Goal: Information Seeking & Learning: Learn about a topic

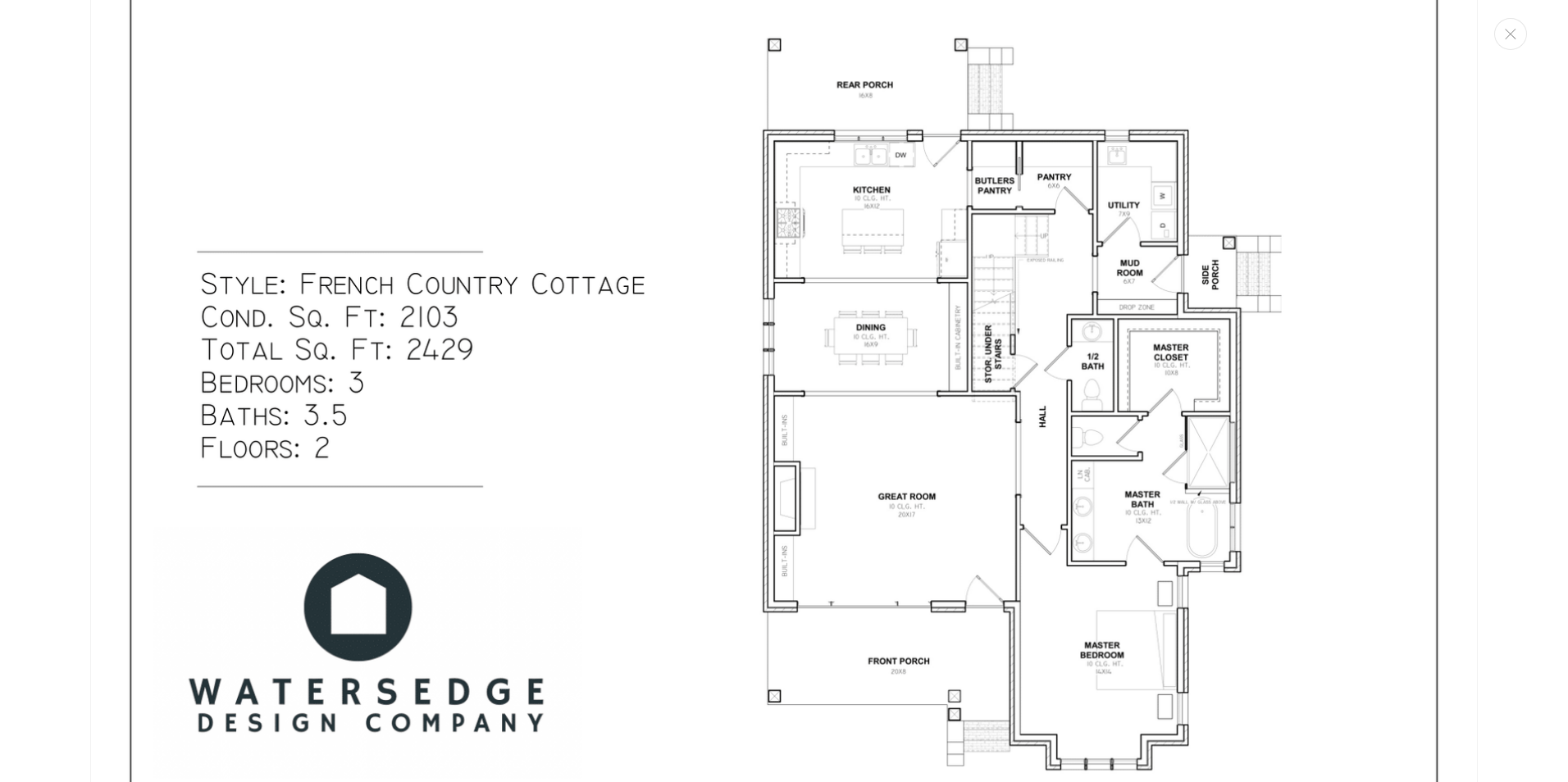
scroll to position [2805, 0]
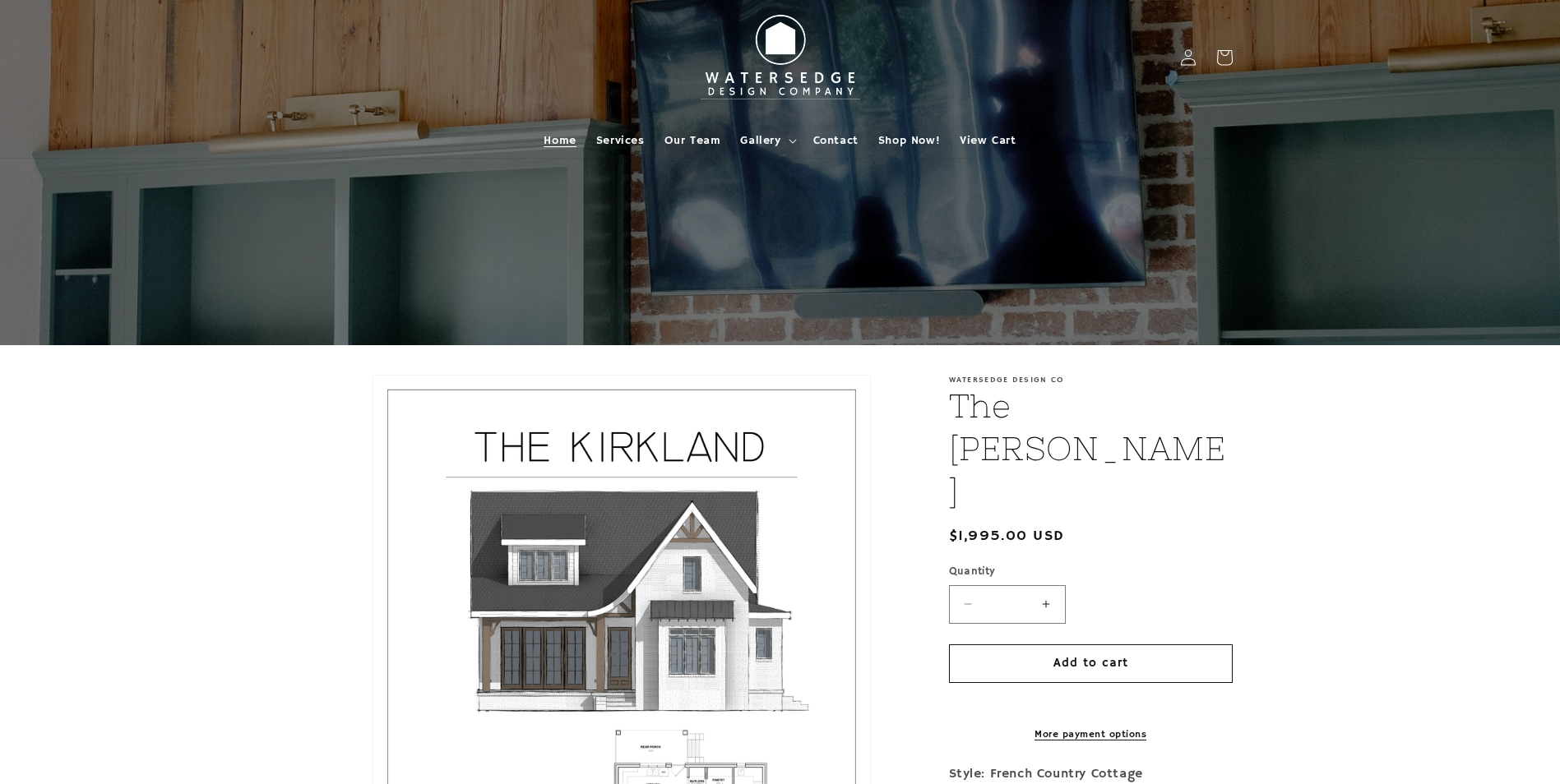
click at [555, 137] on span "Home" at bounding box center [560, 141] width 32 height 15
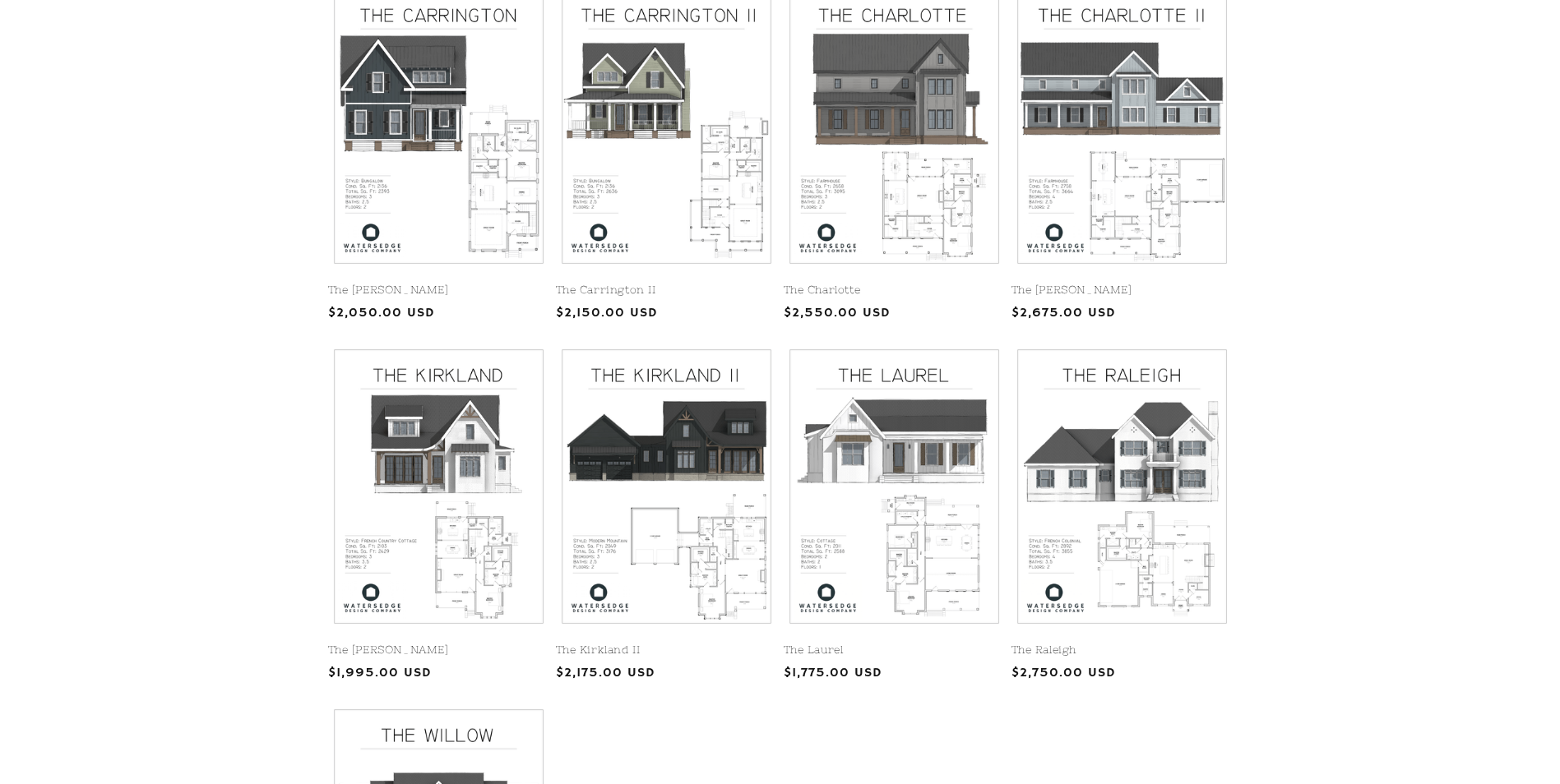
scroll to position [117, 0]
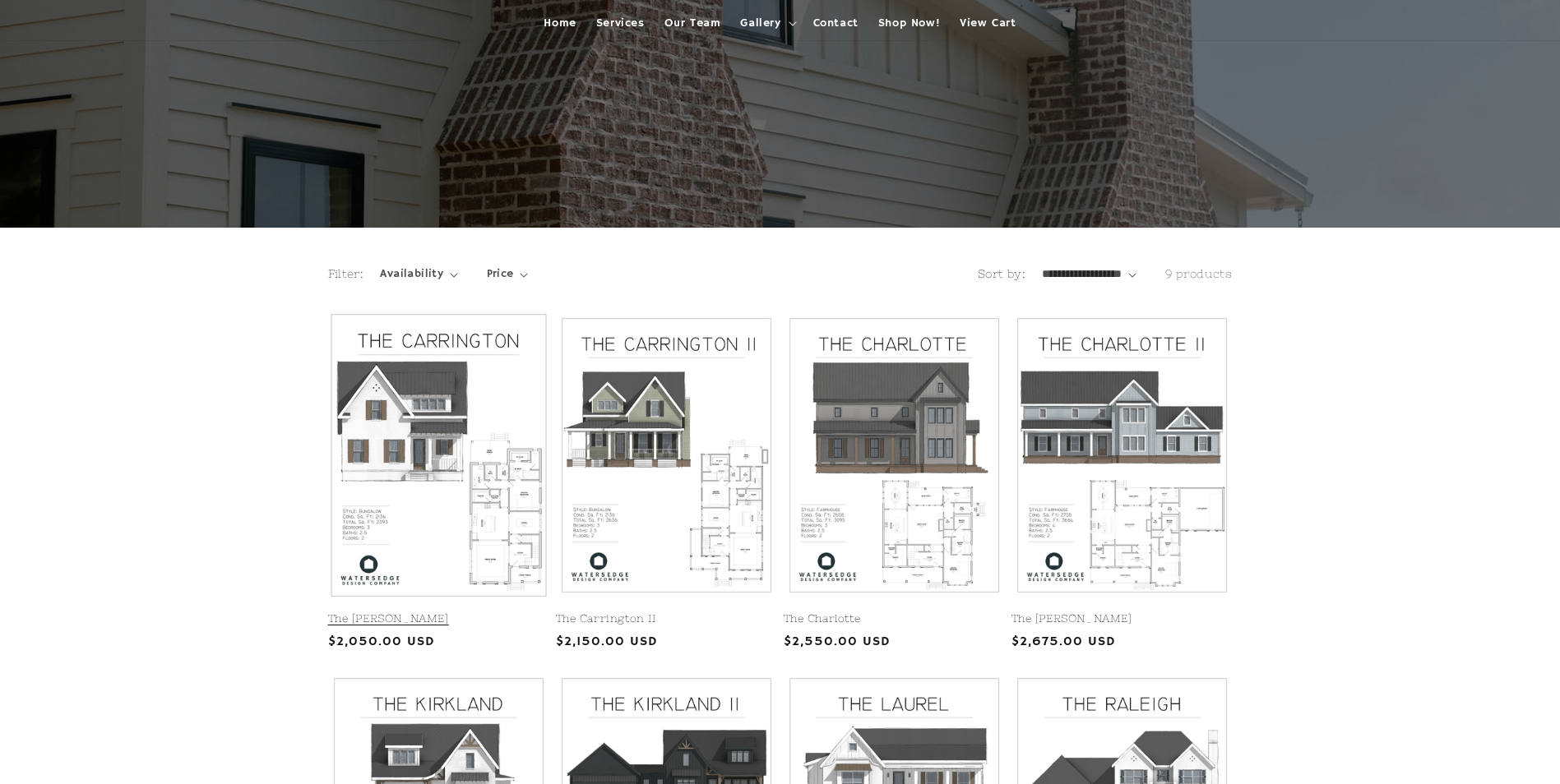
click at [514, 612] on link "The Carrington" at bounding box center [439, 619] width 221 height 14
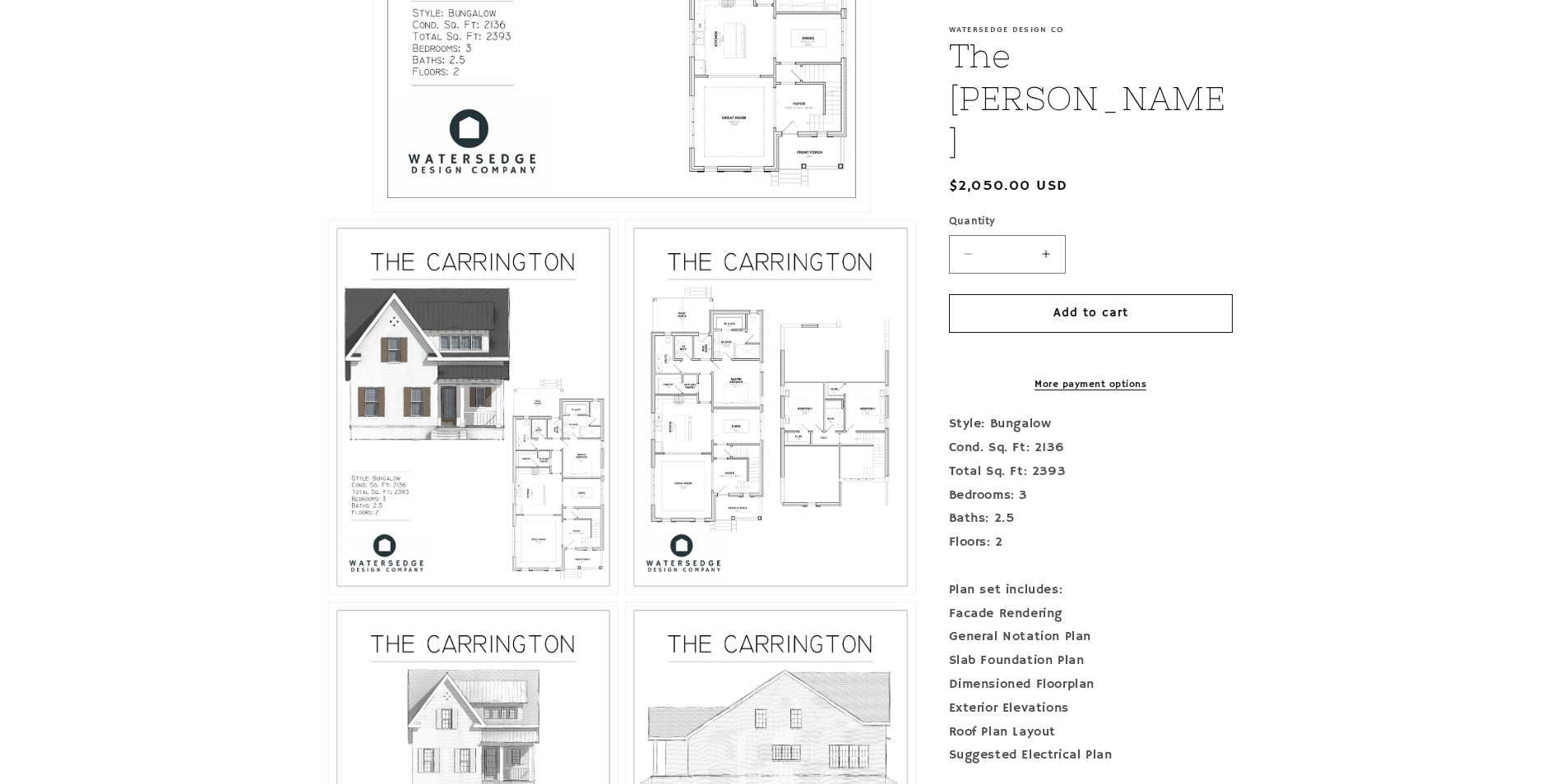
scroll to position [411, 0]
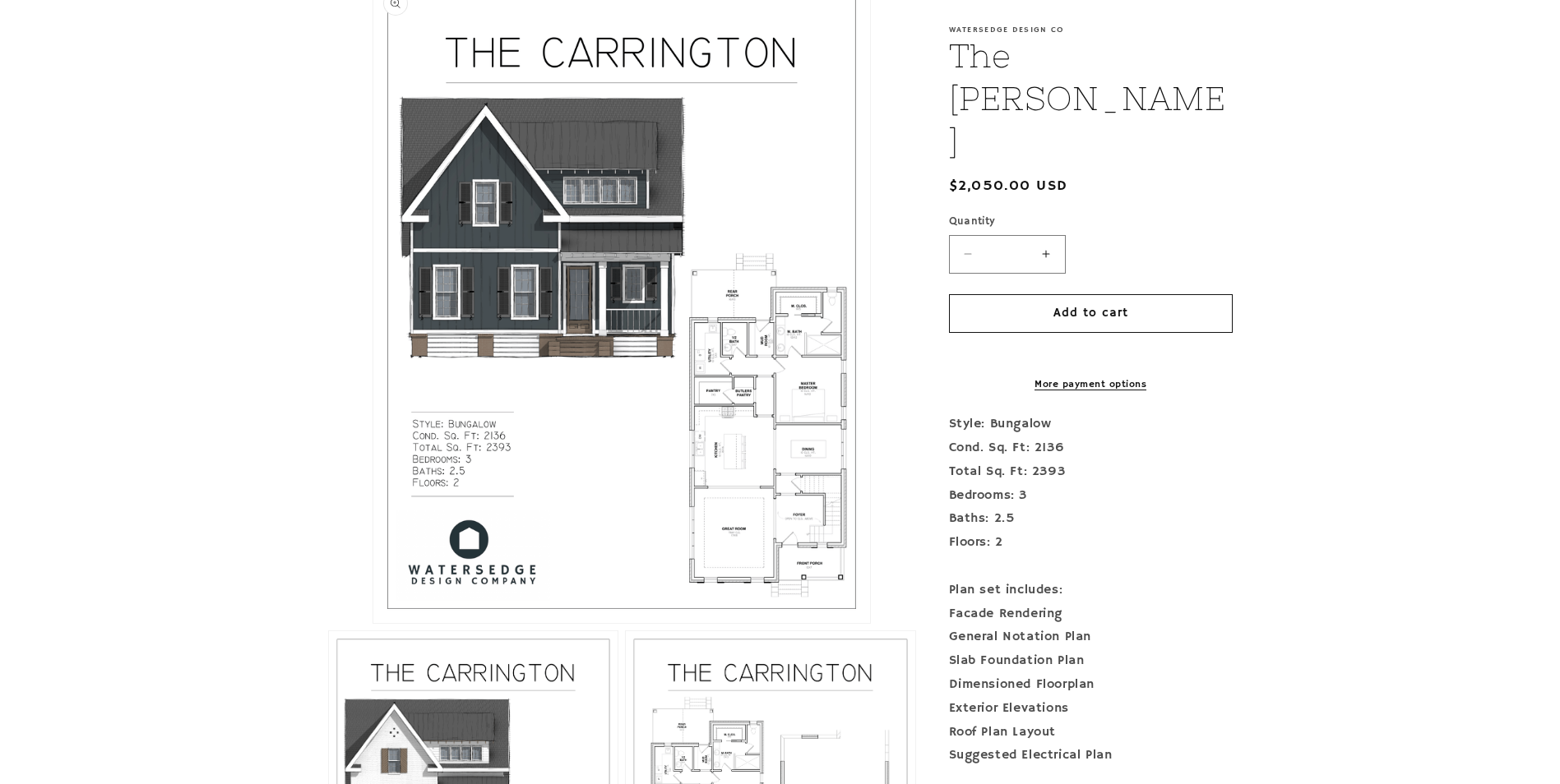
click at [373, 624] on button "Open media 1 in modal" at bounding box center [373, 624] width 0 height 0
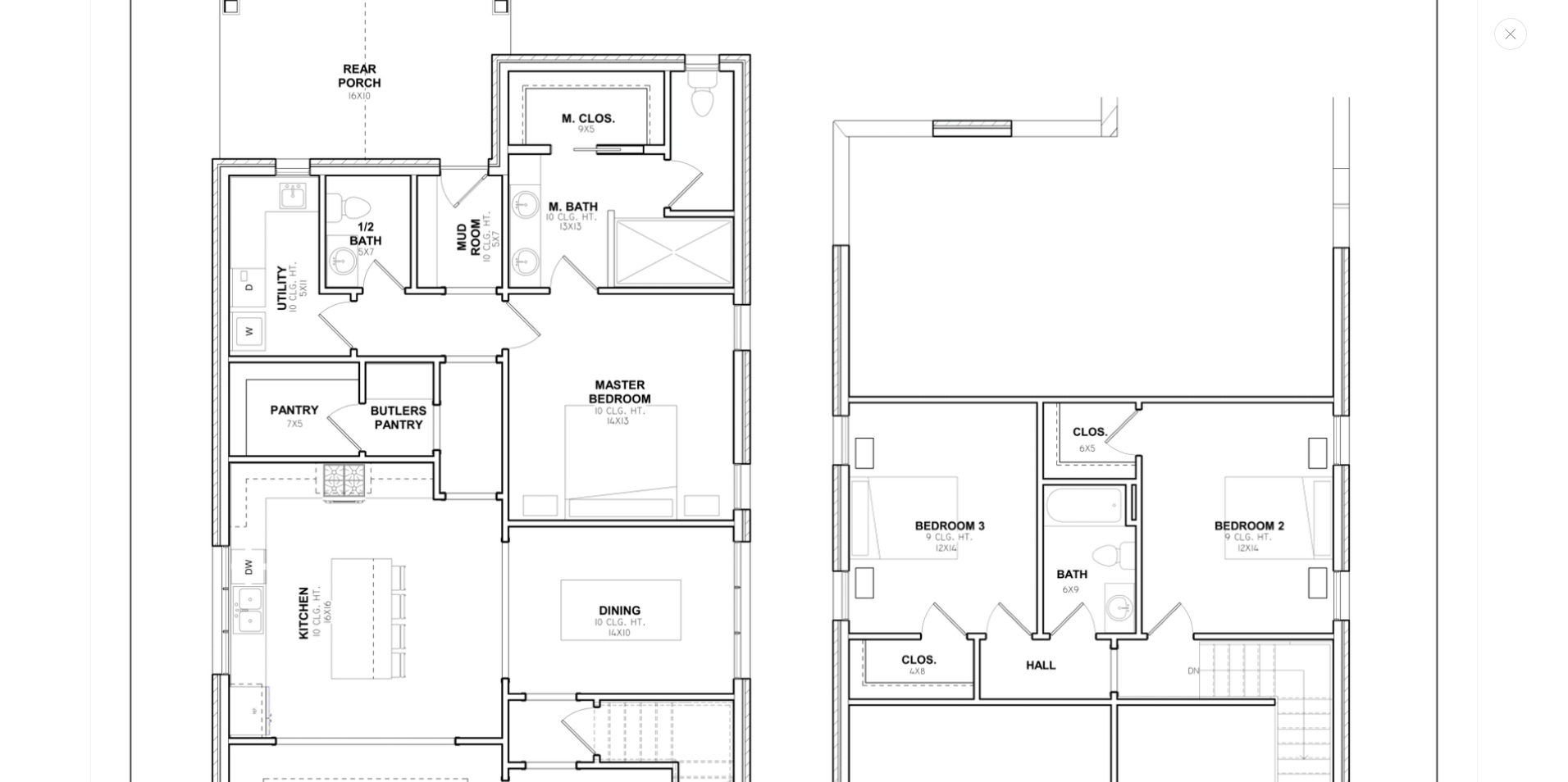
scroll to position [3105, 0]
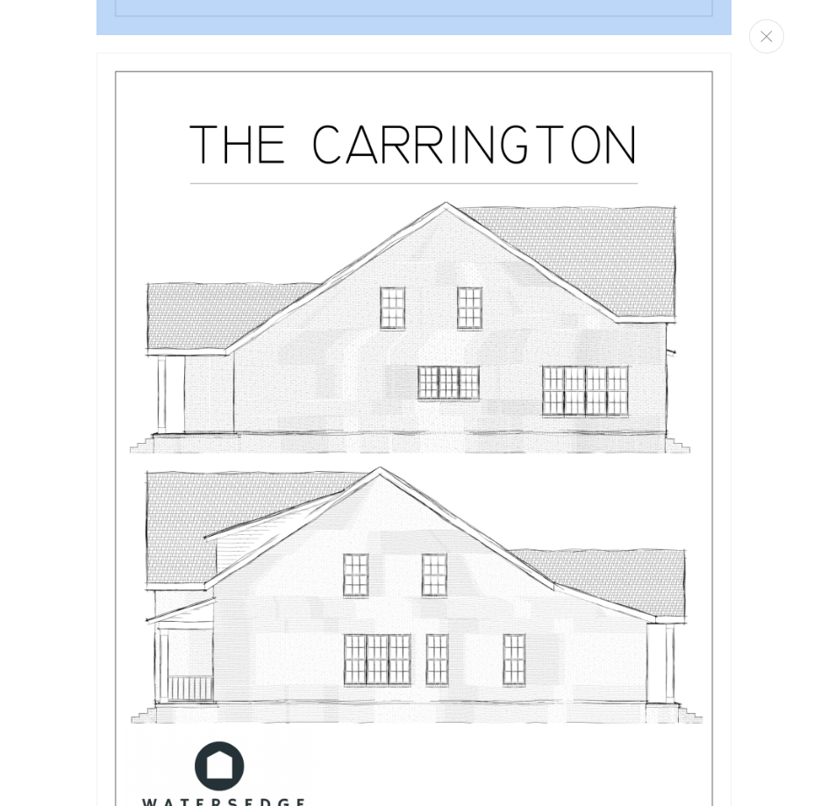
drag, startPoint x: 46, startPoint y: 127, endPoint x: -287, endPoint y: 142, distance: 332.6
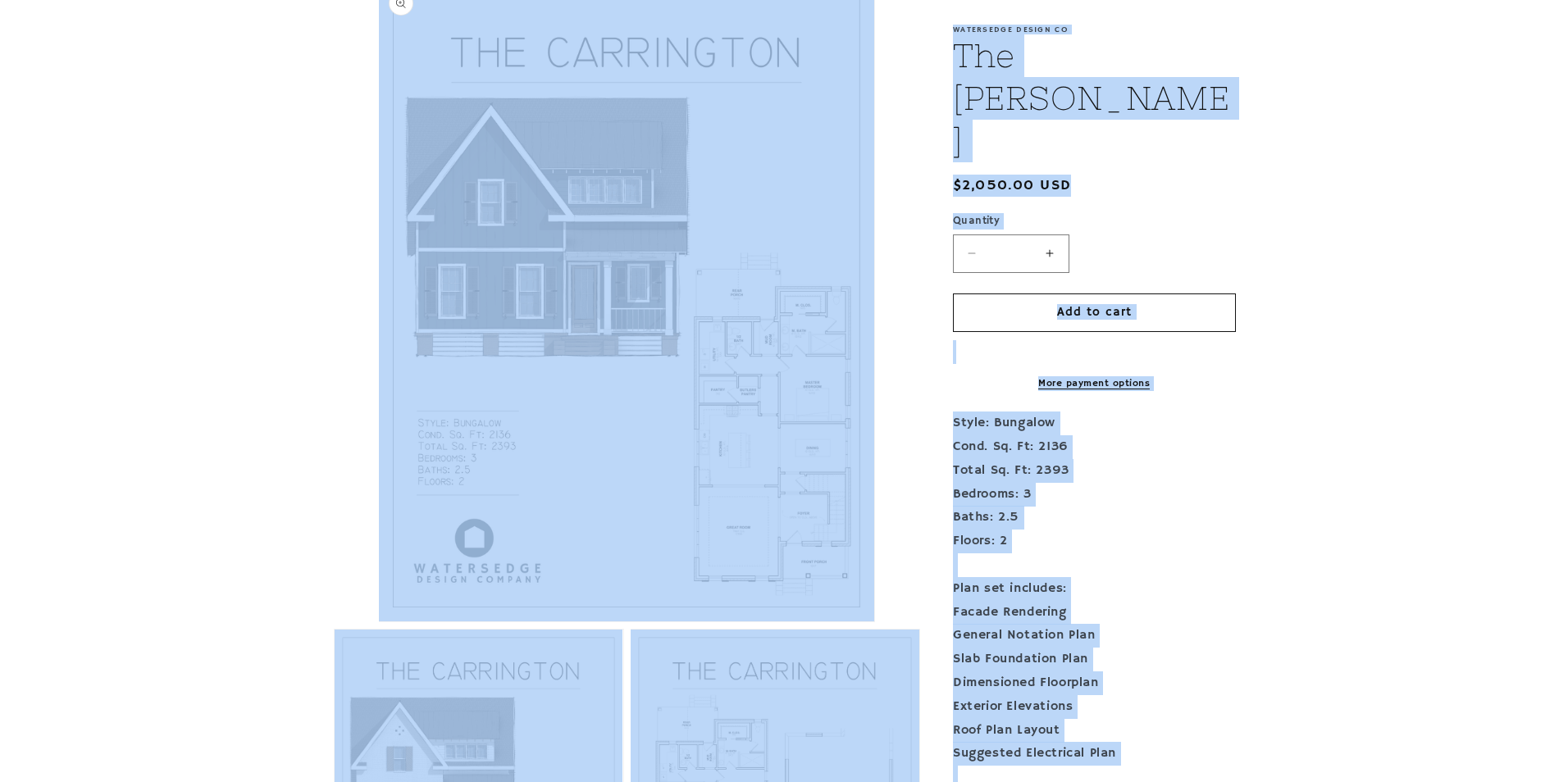
scroll to position [0, 0]
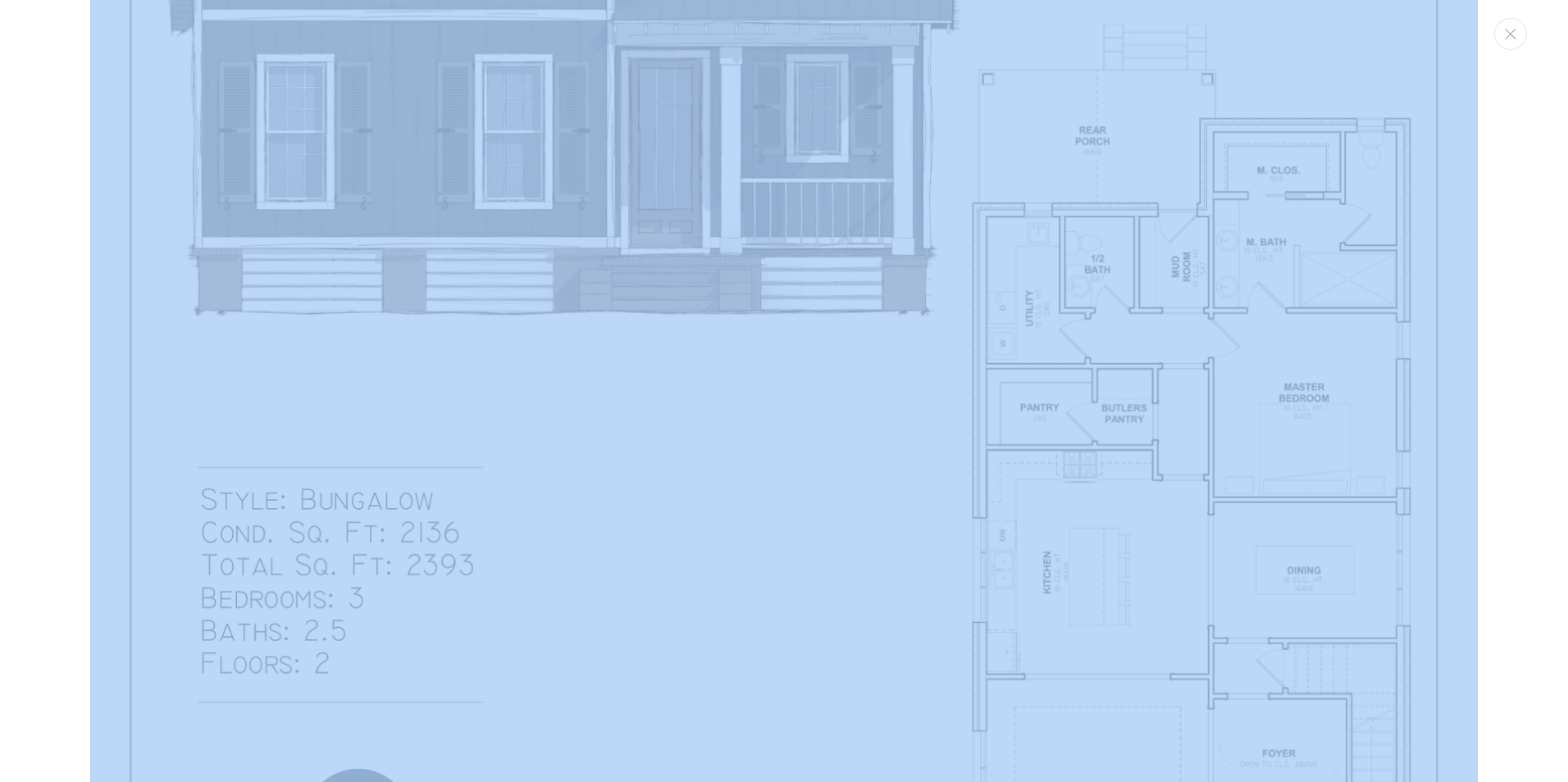
scroll to position [1328, 0]
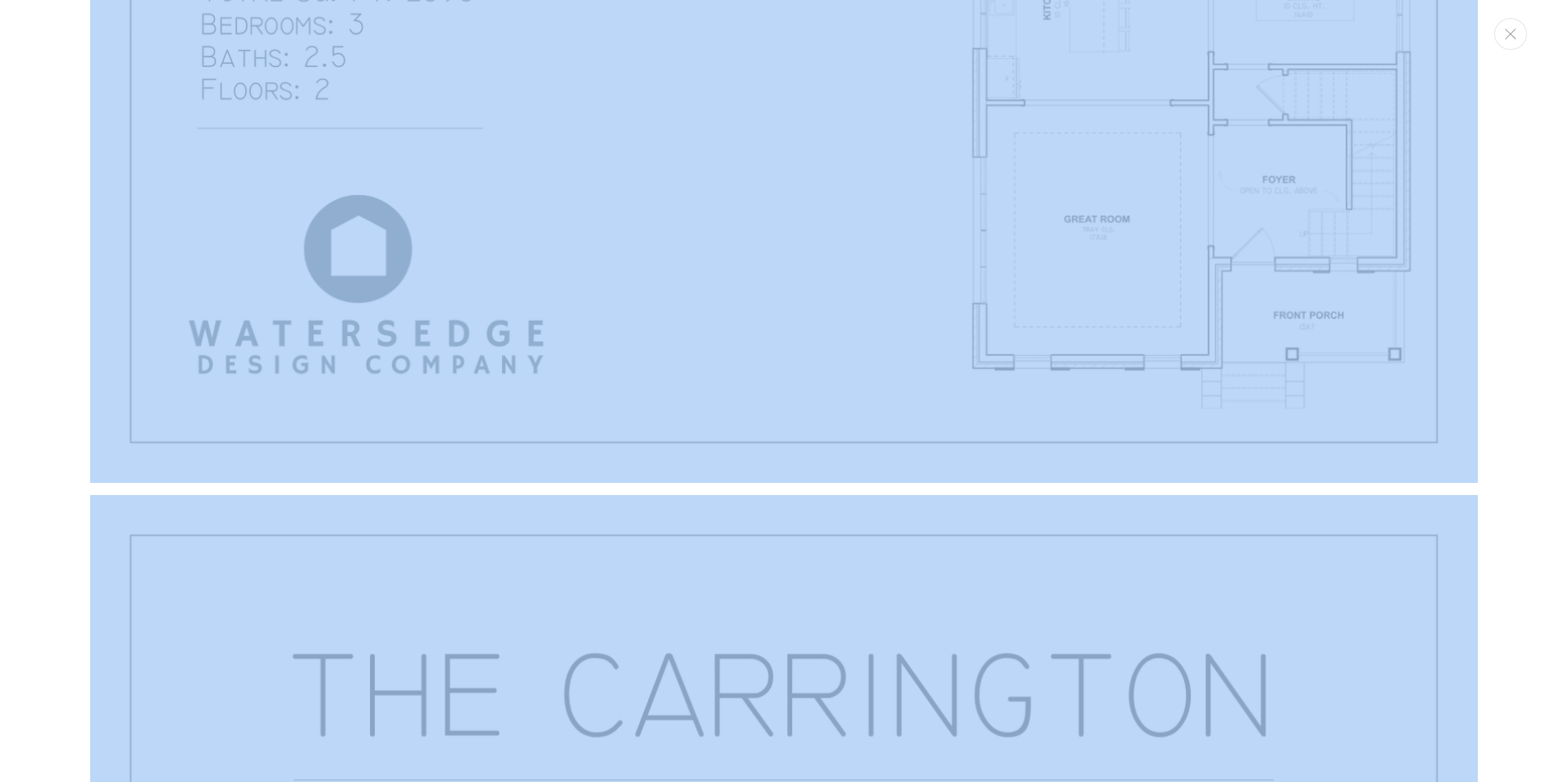
click at [1536, 510] on div "Media gallery" at bounding box center [784, 391] width 1568 height 782
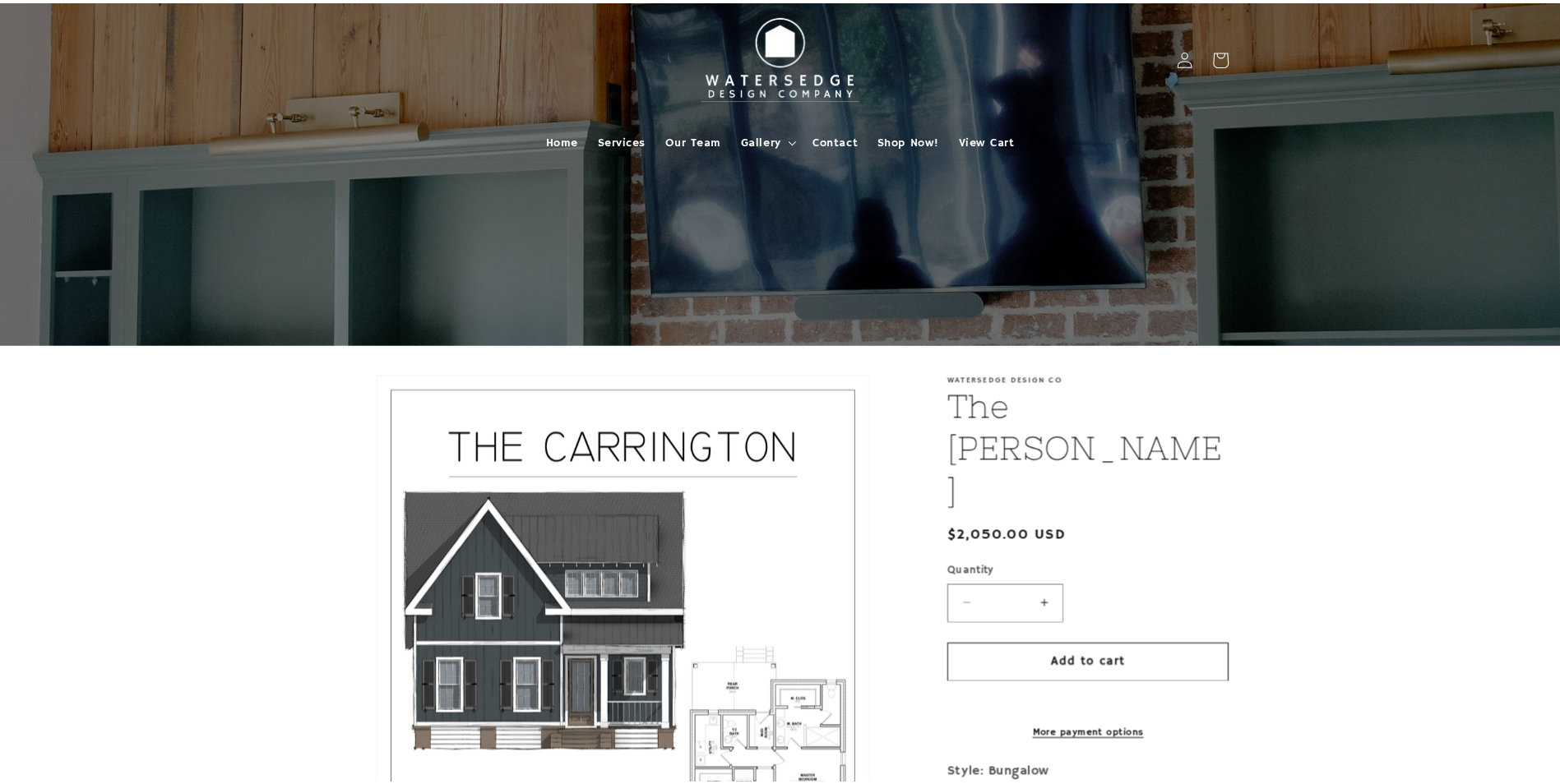
scroll to position [626, 0]
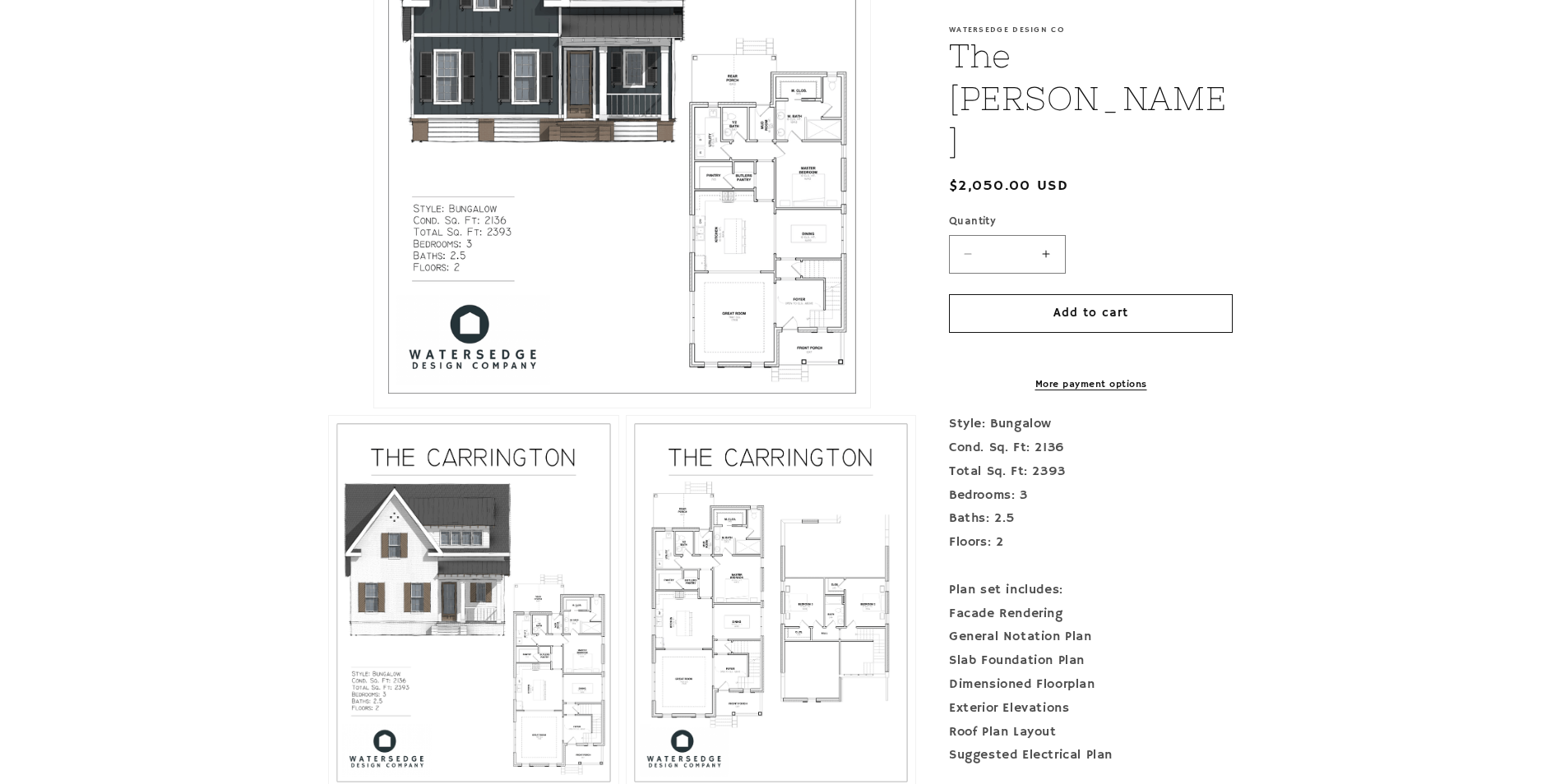
click at [1379, 510] on section "Skip to product information Open media 1 in modal Open media 2 in modal Open me…" at bounding box center [780, 451] width 1560 height 1465
click at [373, 408] on button "Open media 1 in modal" at bounding box center [373, 408] width 0 height 0
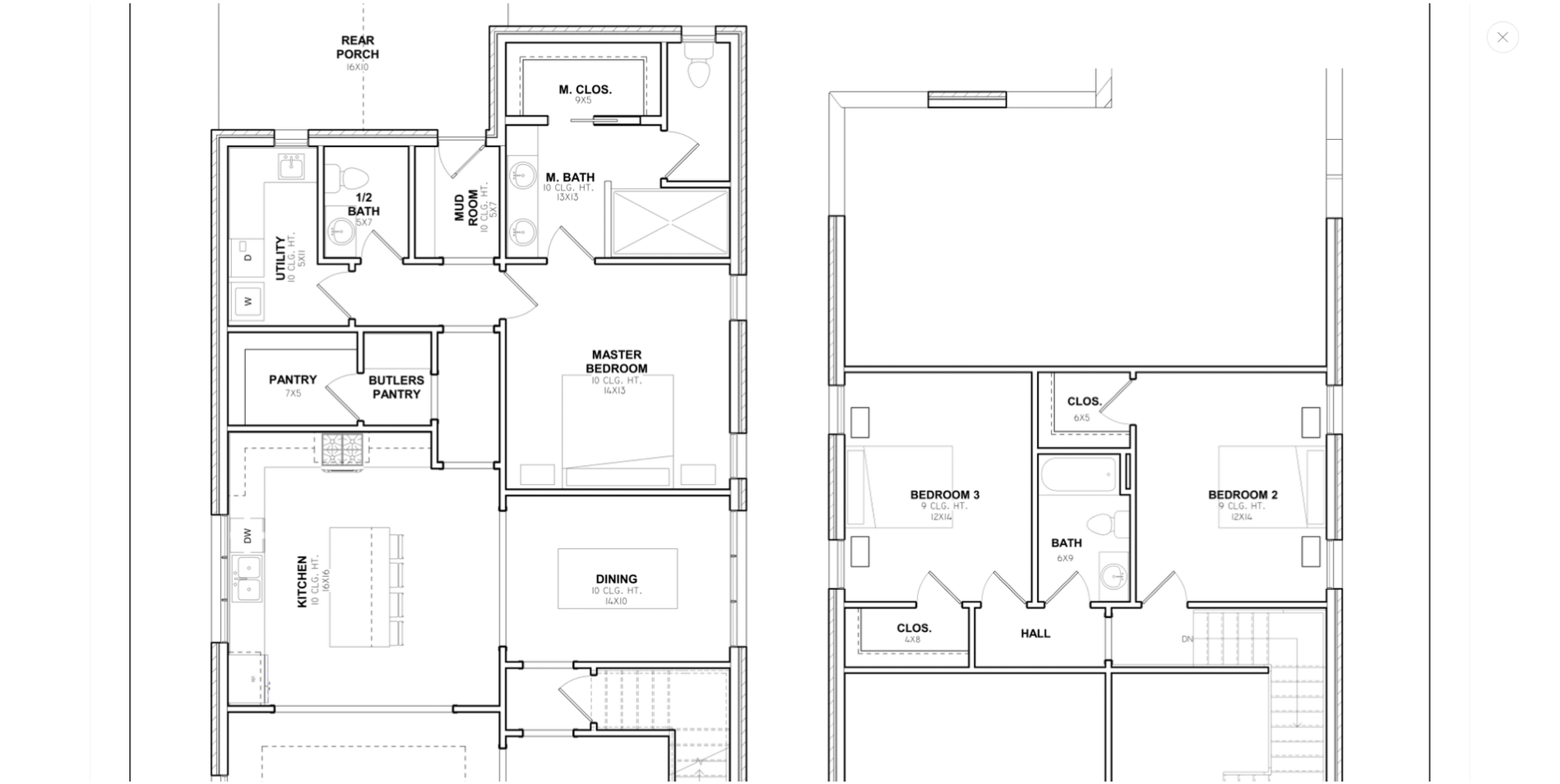
scroll to position [4020, 0]
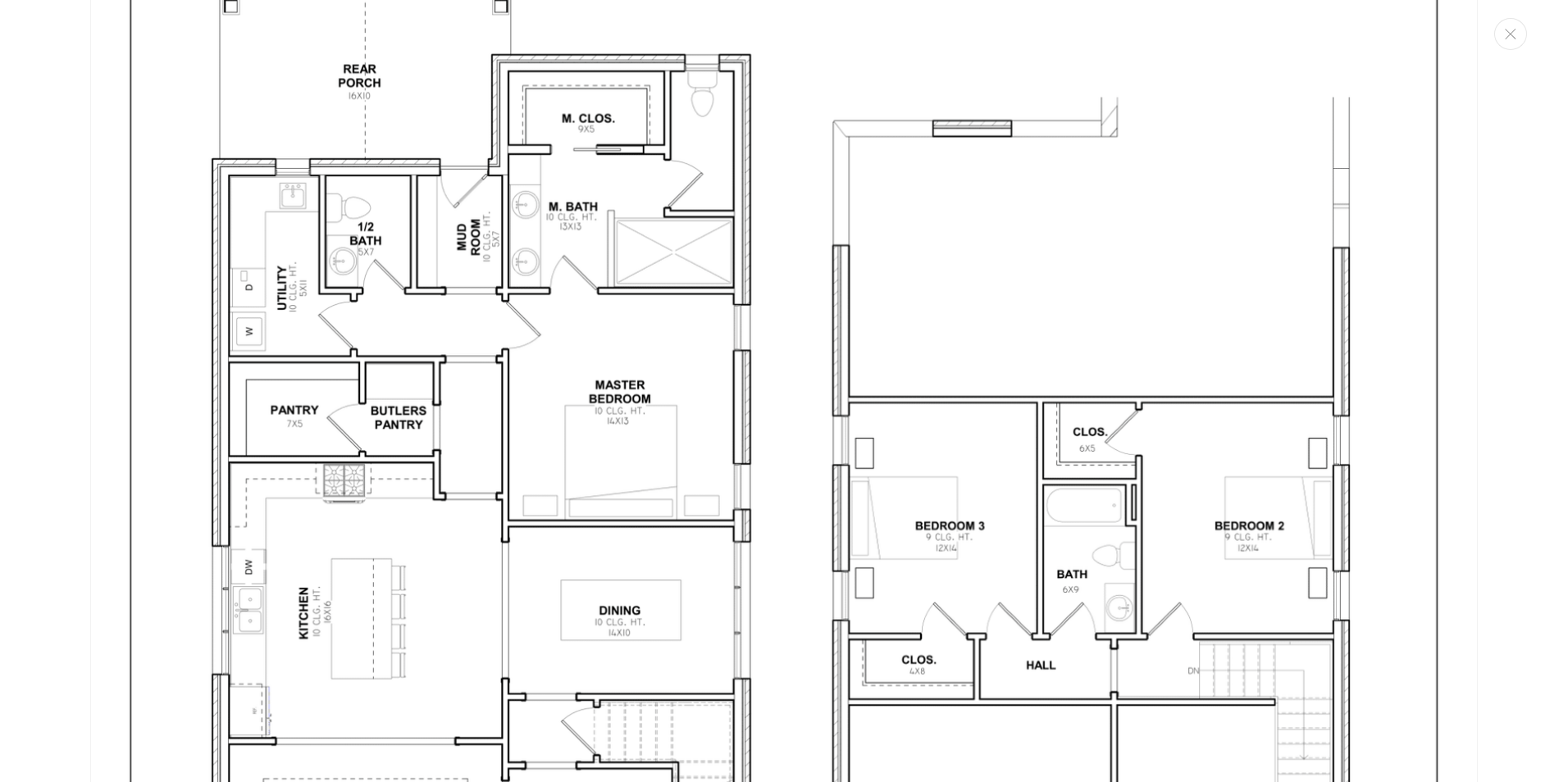
click at [1426, 152] on img "Media gallery" at bounding box center [783, 519] width 1387 height 1795
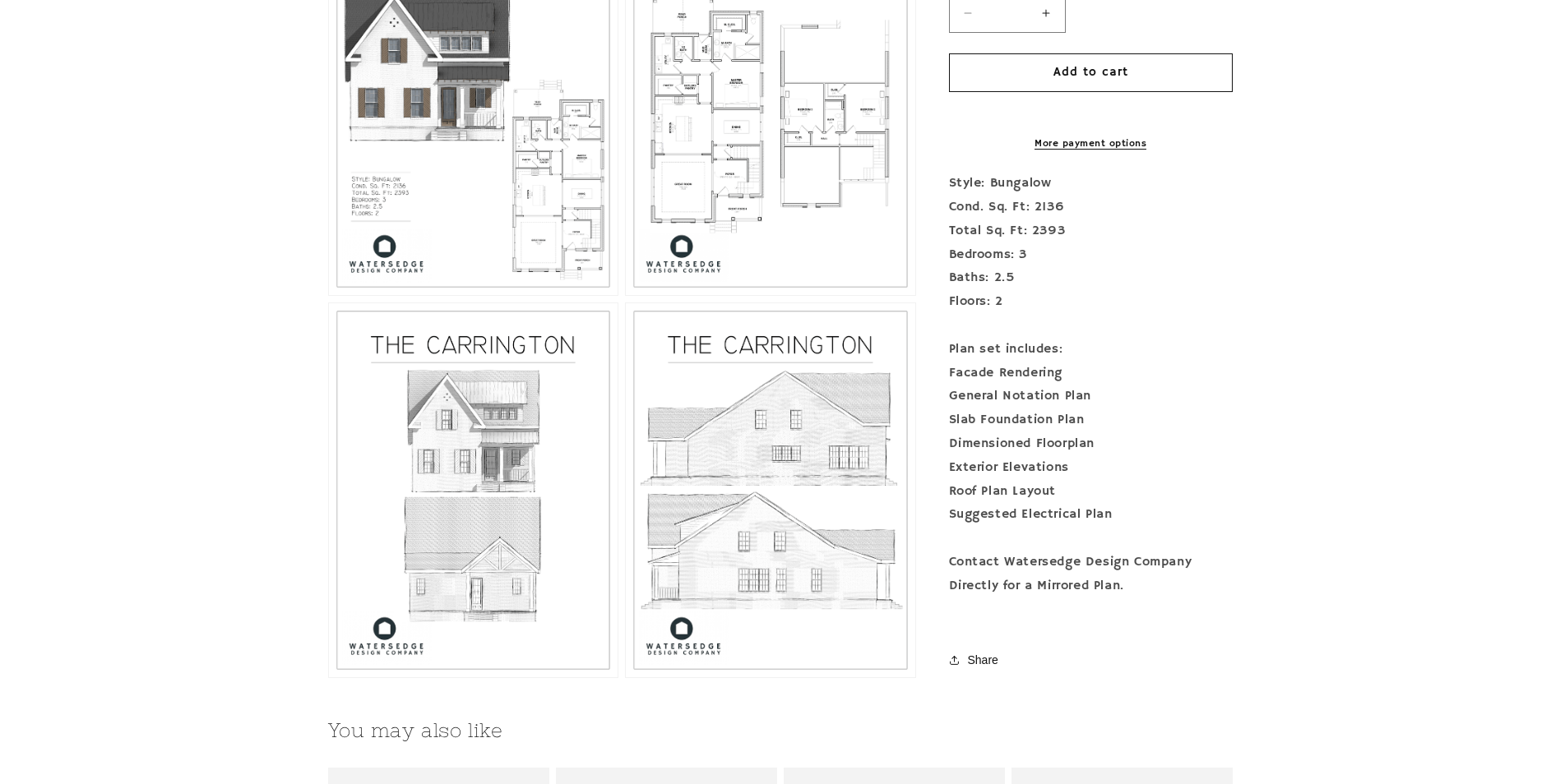
scroll to position [1120, 0]
